Goal: Check status

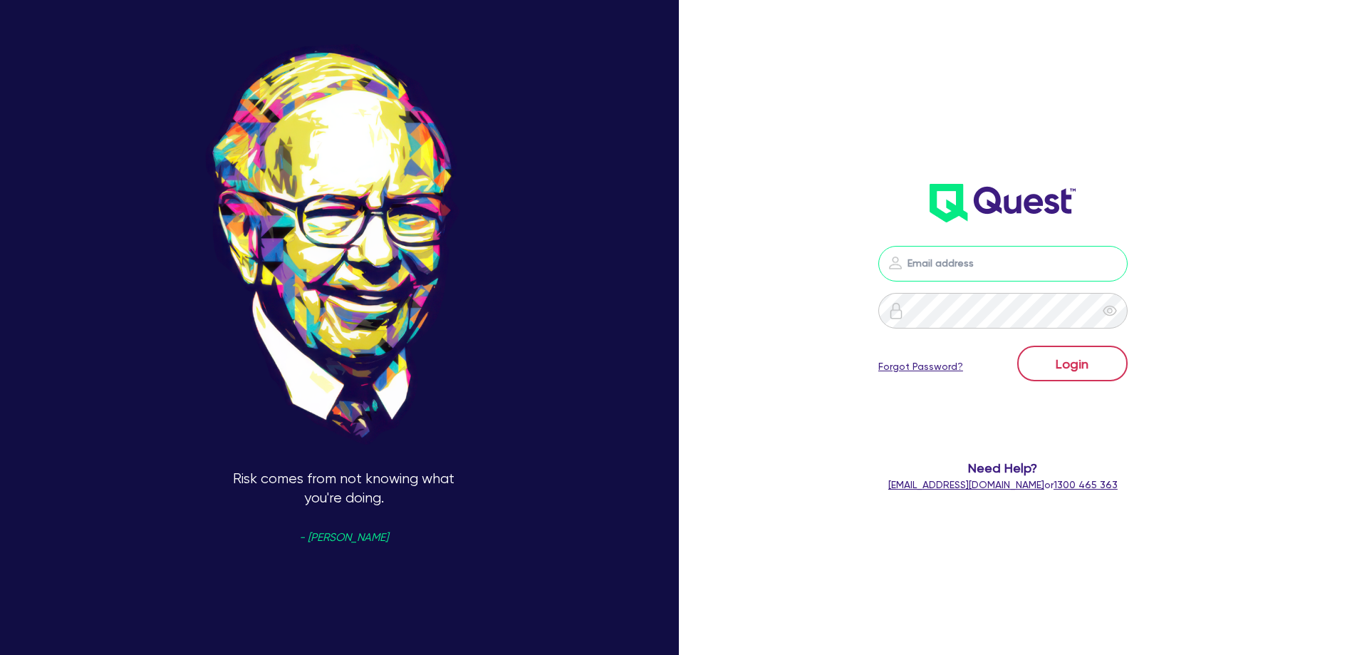
type input "[EMAIL_ADDRESS][DOMAIN_NAME]"
click at [1101, 353] on button "Login" at bounding box center [1072, 363] width 110 height 36
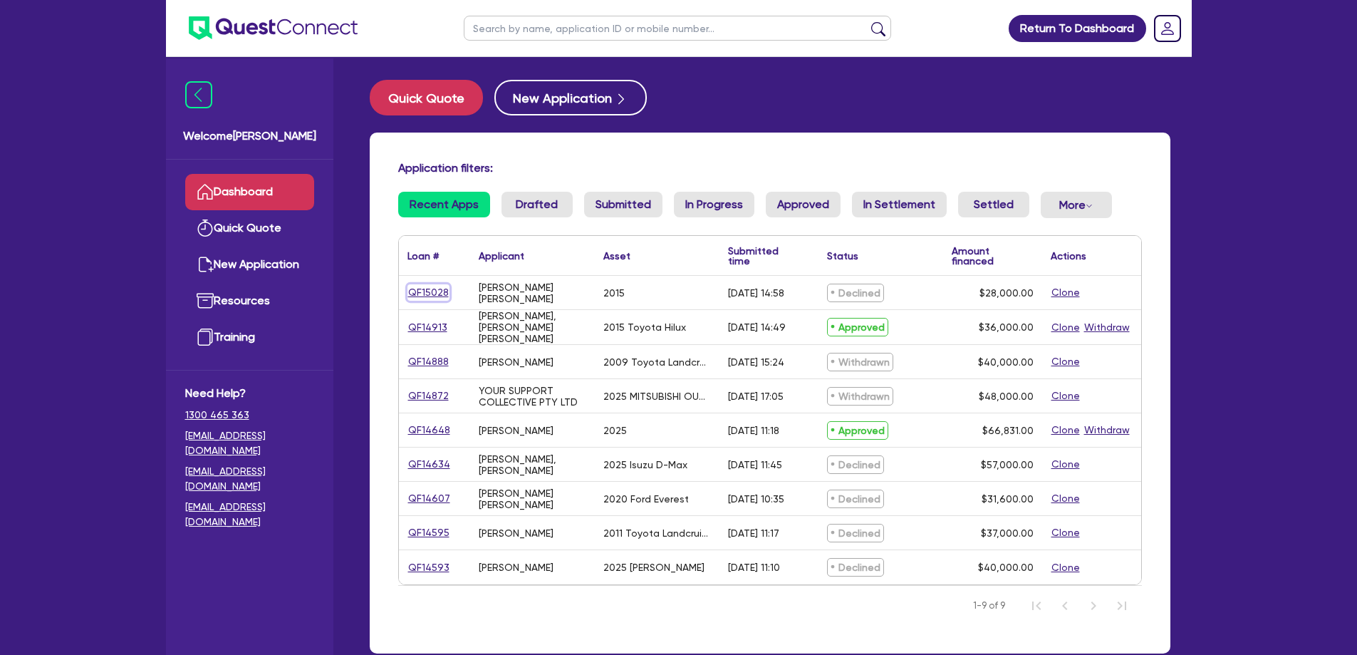
click at [427, 288] on link "QF15028" at bounding box center [428, 292] width 42 height 16
select select "CARS_AND_LIGHT_TRUCKS"
select select "VANS_AND_UTES"
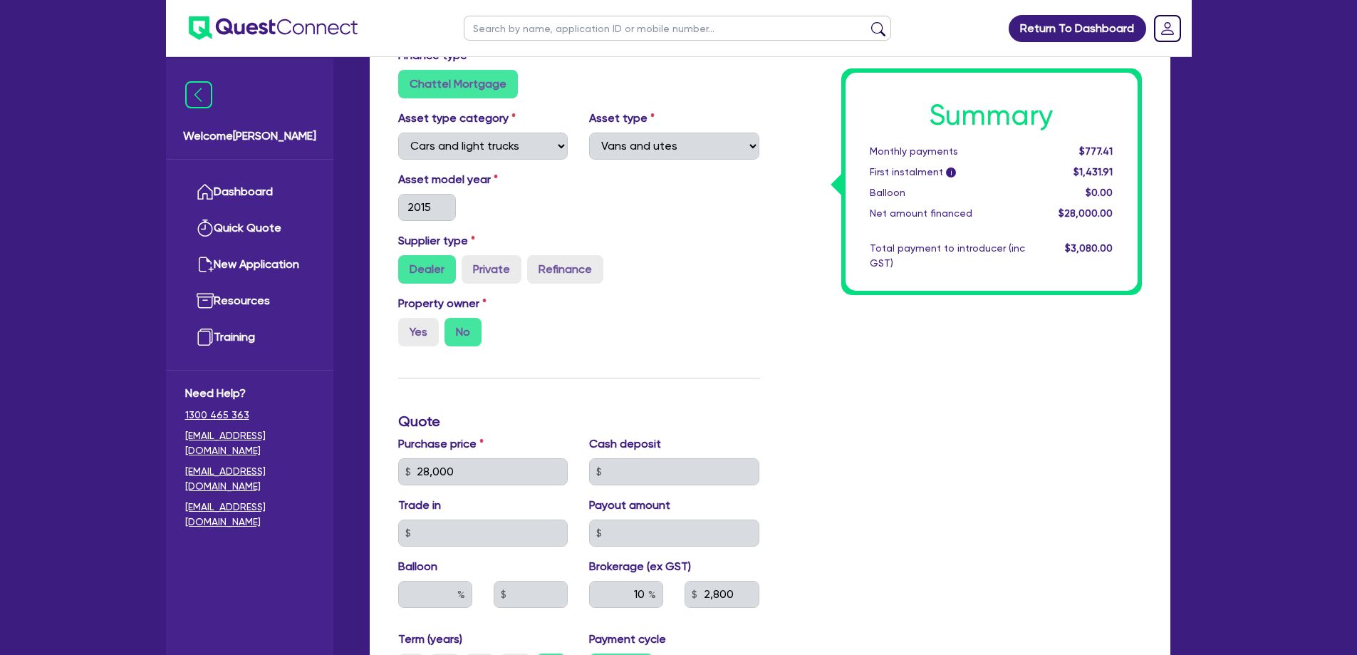
scroll to position [427, 0]
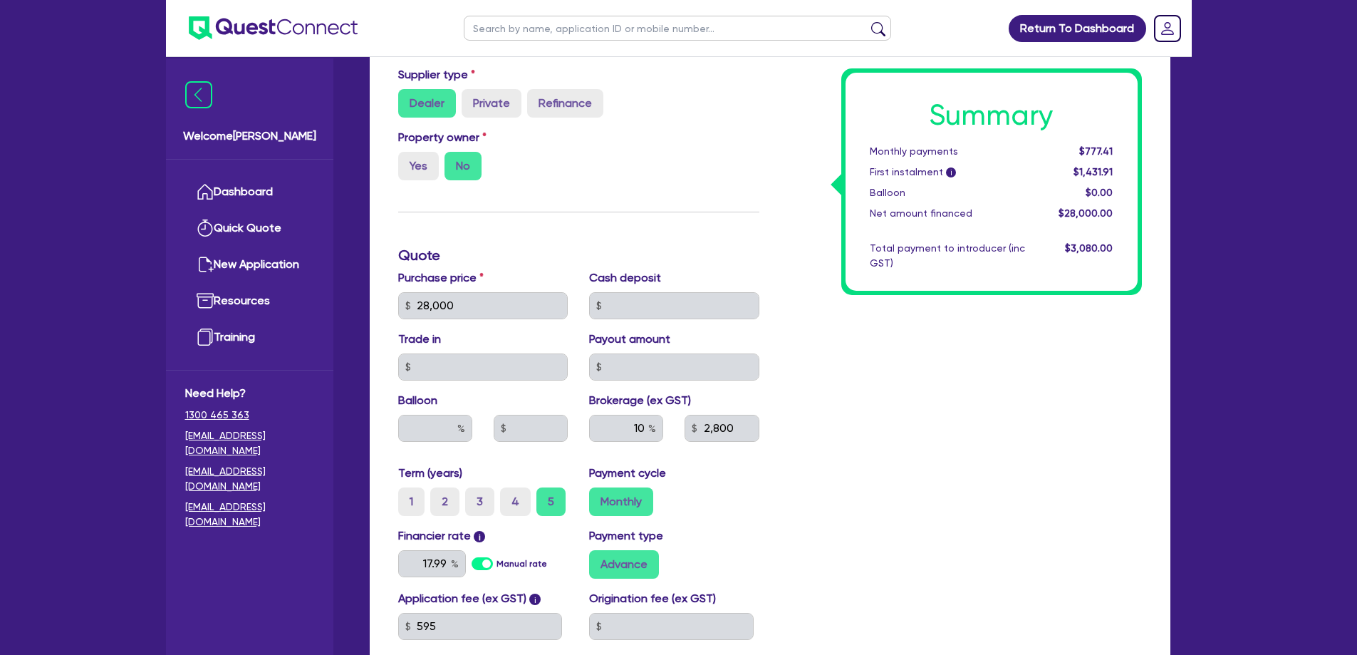
click at [1014, 623] on div "Summary Monthly payments $777.41 First instalment i $1,431.91 Balloon $0.00 Net…" at bounding box center [961, 297] width 383 height 833
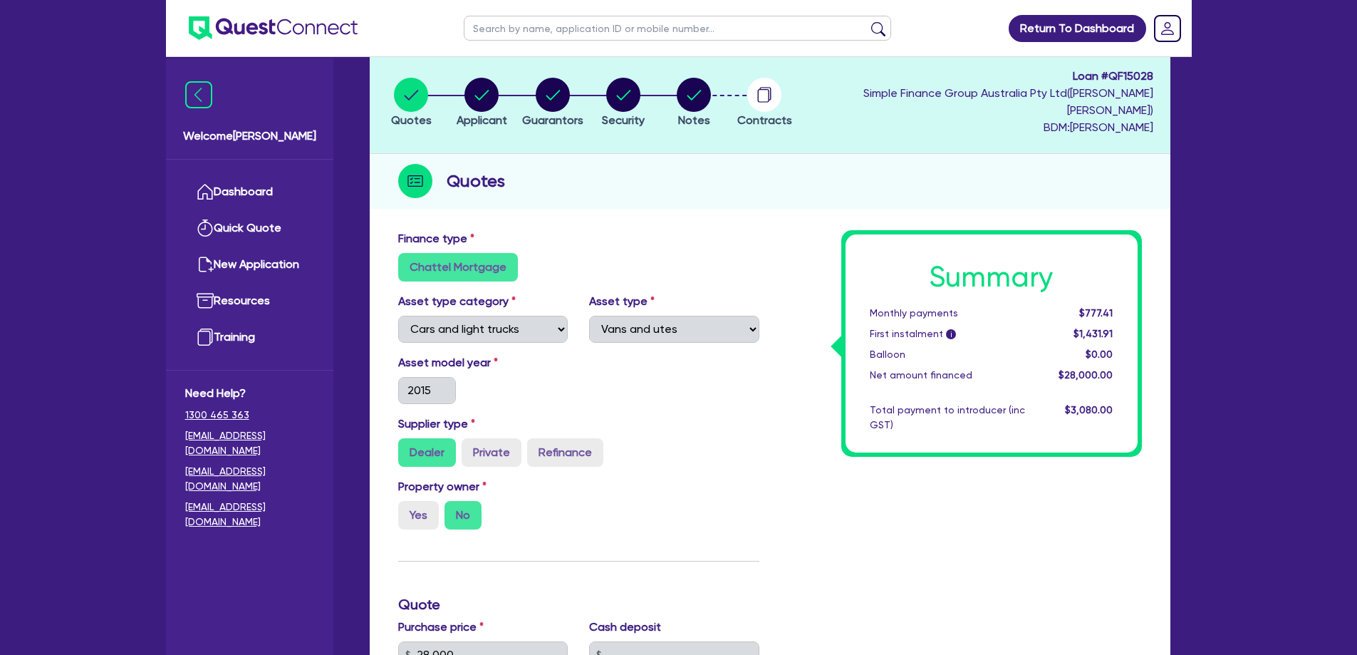
scroll to position [0, 0]
